Goal: Information Seeking & Learning: Learn about a topic

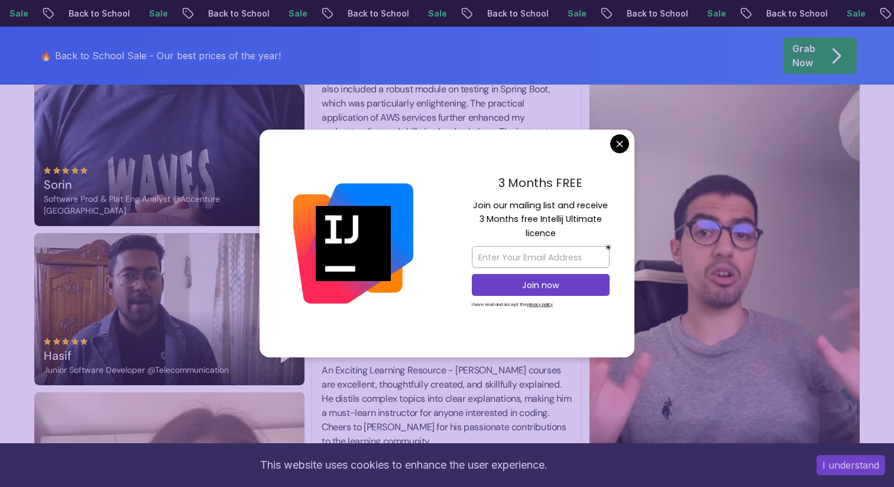
scroll to position [1592, 0]
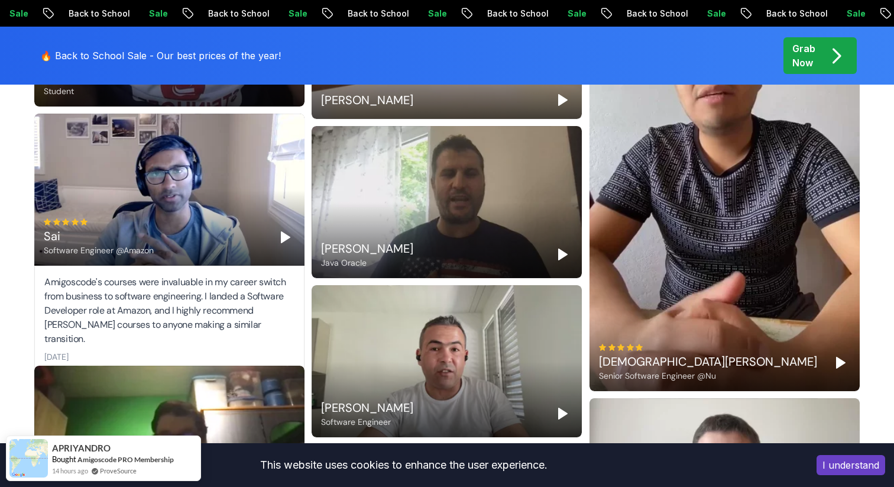
scroll to position [3620, 0]
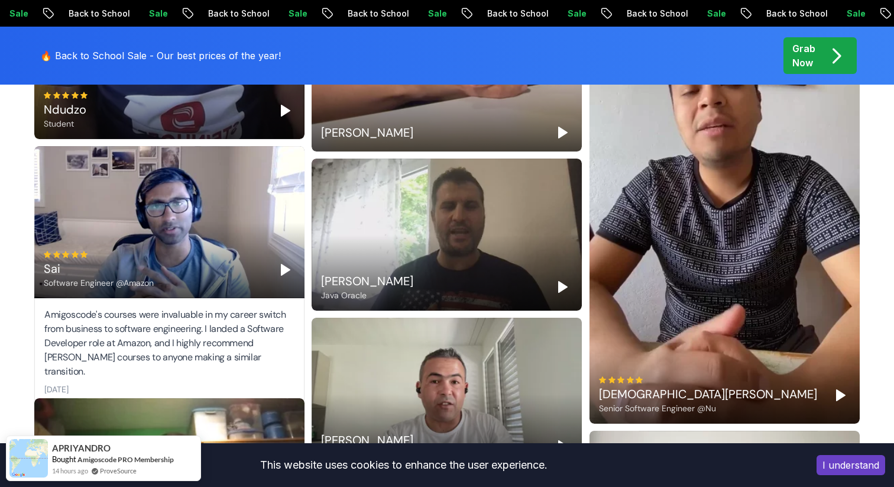
click at [807, 55] on p "Grab Now" at bounding box center [804, 55] width 23 height 28
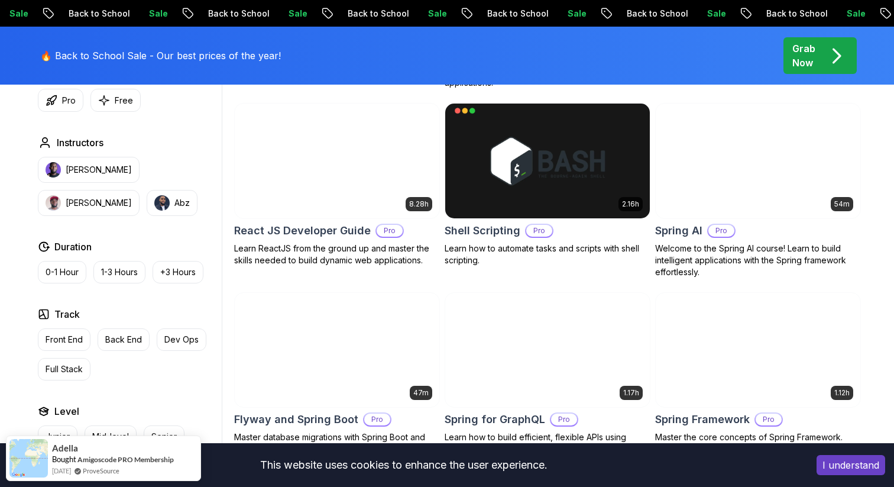
scroll to position [2772, 0]
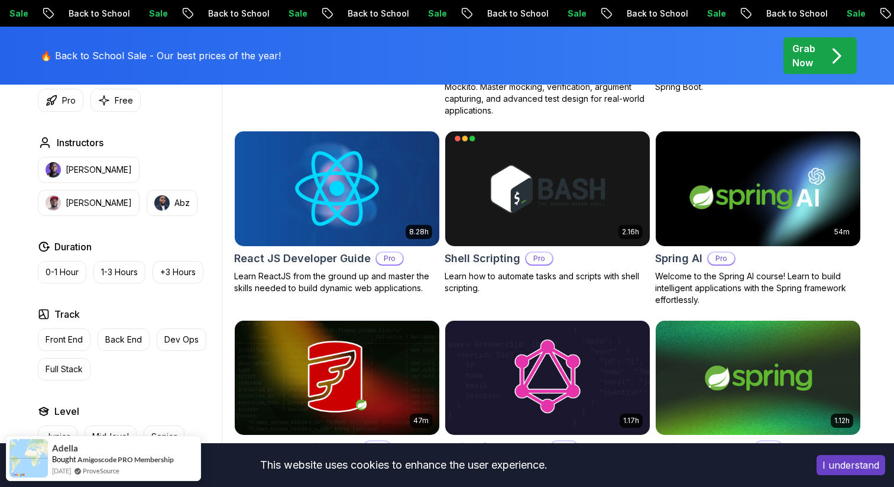
click at [697, 250] on h2 "Spring AI" at bounding box center [678, 258] width 47 height 17
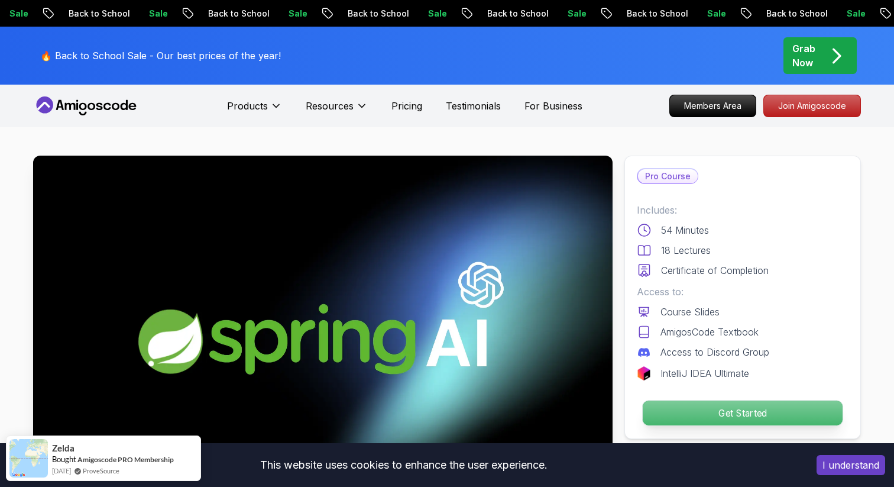
click at [752, 411] on p "Get Started" at bounding box center [743, 412] width 200 height 25
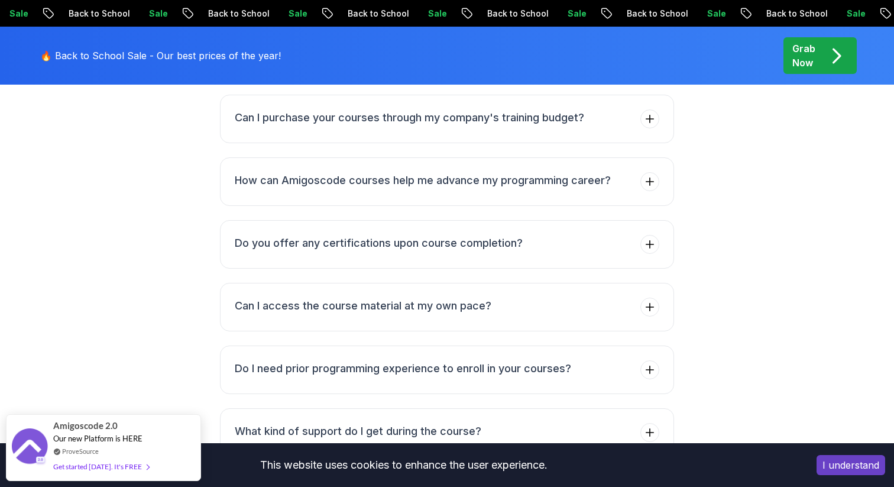
scroll to position [3230, 0]
click at [397, 239] on h3 "Do you offer any certifications upon course completion?" at bounding box center [379, 242] width 288 height 17
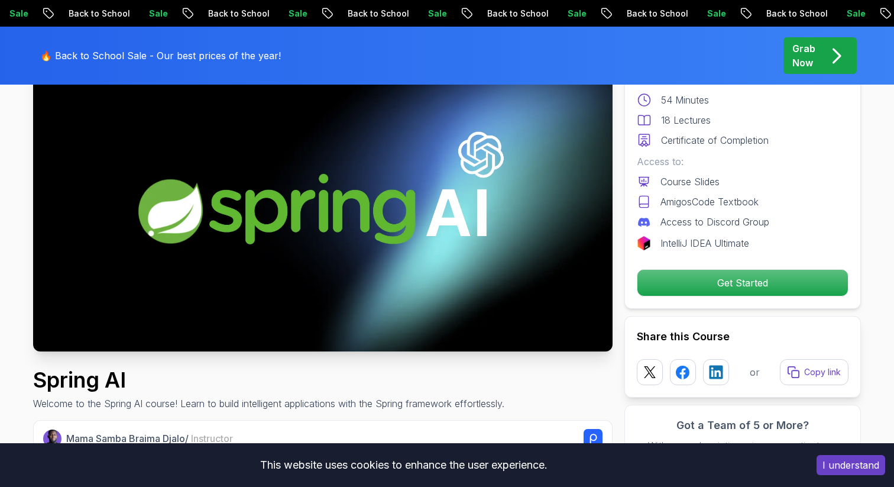
scroll to position [0, 0]
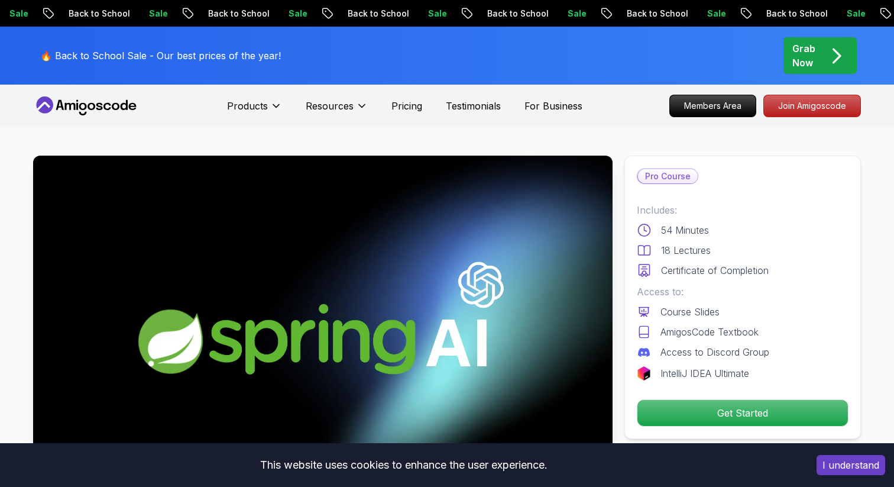
click at [364, 293] on img at bounding box center [323, 319] width 580 height 326
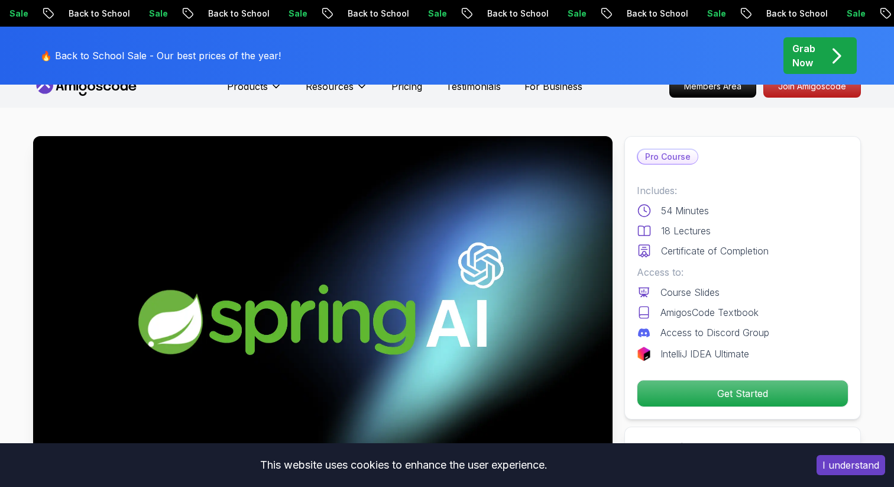
scroll to position [15, 0]
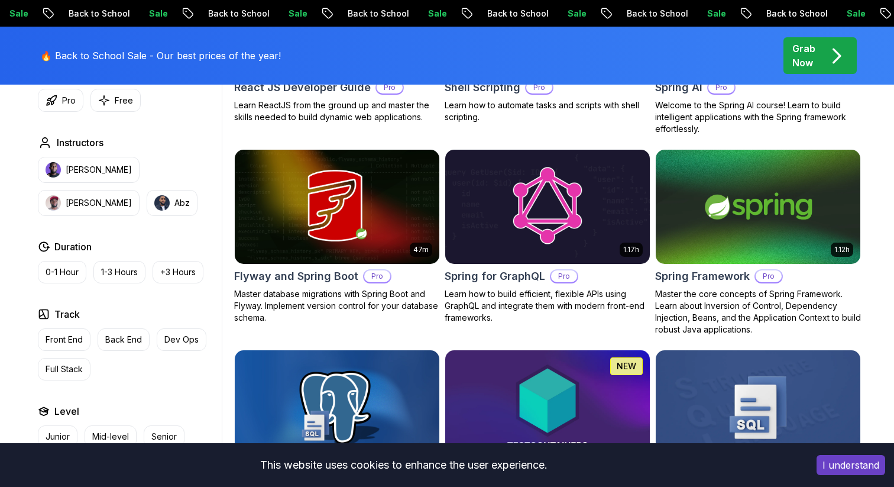
scroll to position [3007, 0]
